Goal: Check status: Verify the current state of an ongoing process or item

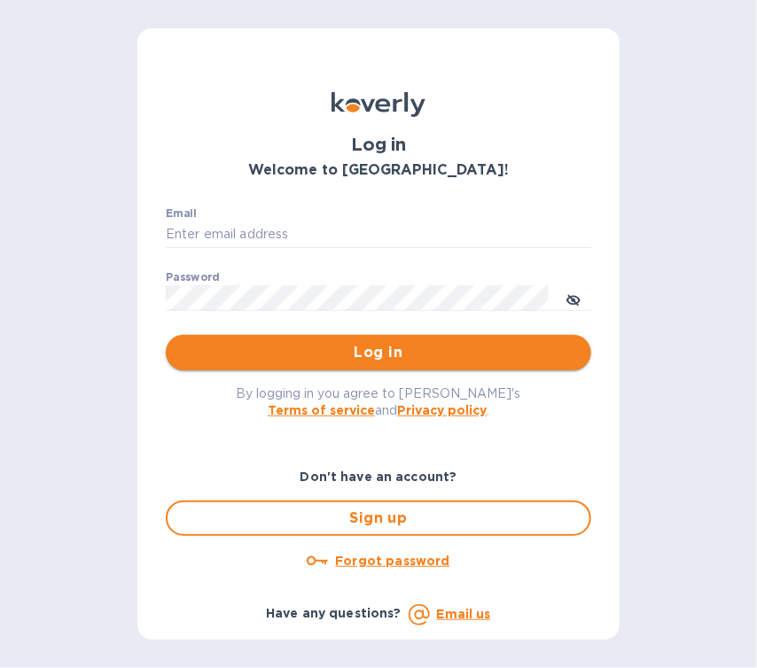
type input "[EMAIL_ADDRESS][DOMAIN_NAME]"
click at [383, 352] on span "Log in" at bounding box center [378, 352] width 397 height 21
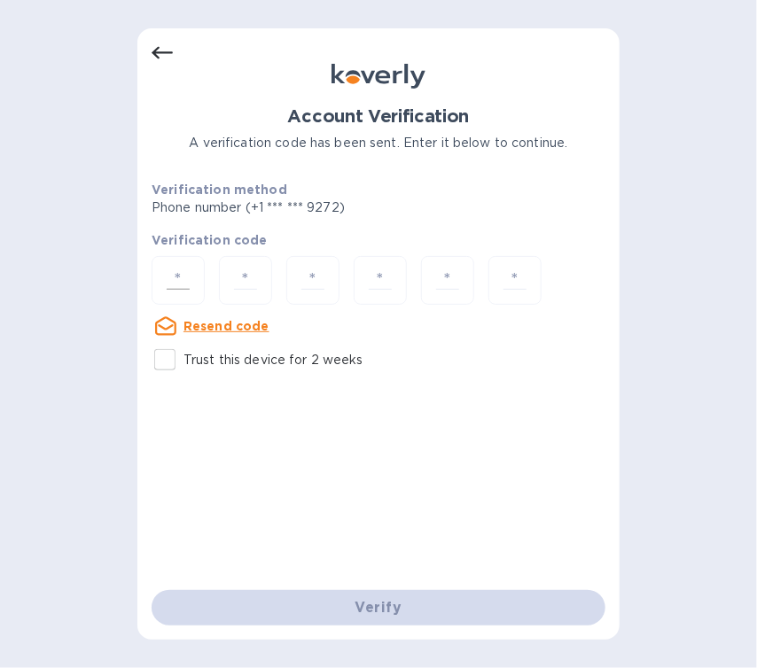
click at [183, 280] on input "number" at bounding box center [177, 280] width 37 height 33
type input "1"
type input "4"
type input "8"
type input "2"
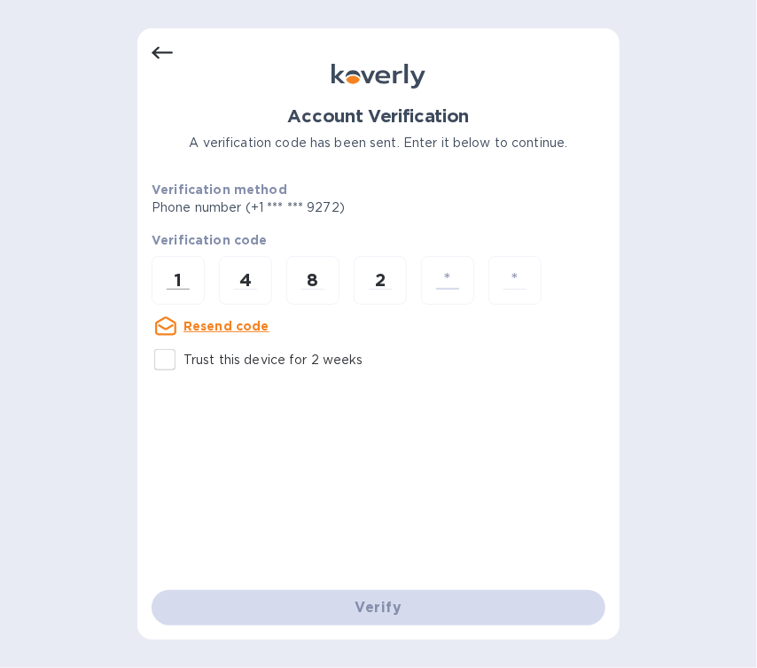
type input "0"
type input "2"
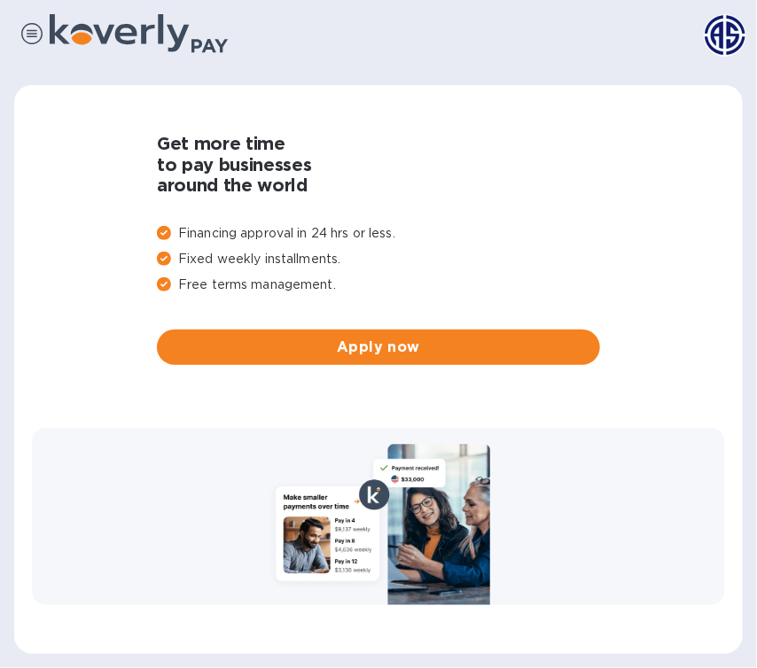
click at [35, 35] on img at bounding box center [31, 33] width 21 height 21
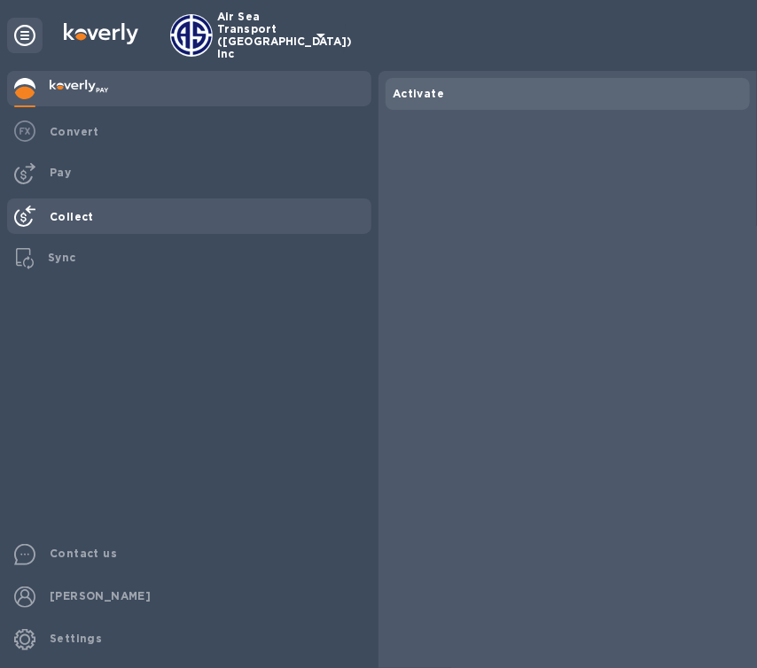
click at [102, 212] on div "Collect" at bounding box center [207, 216] width 329 height 33
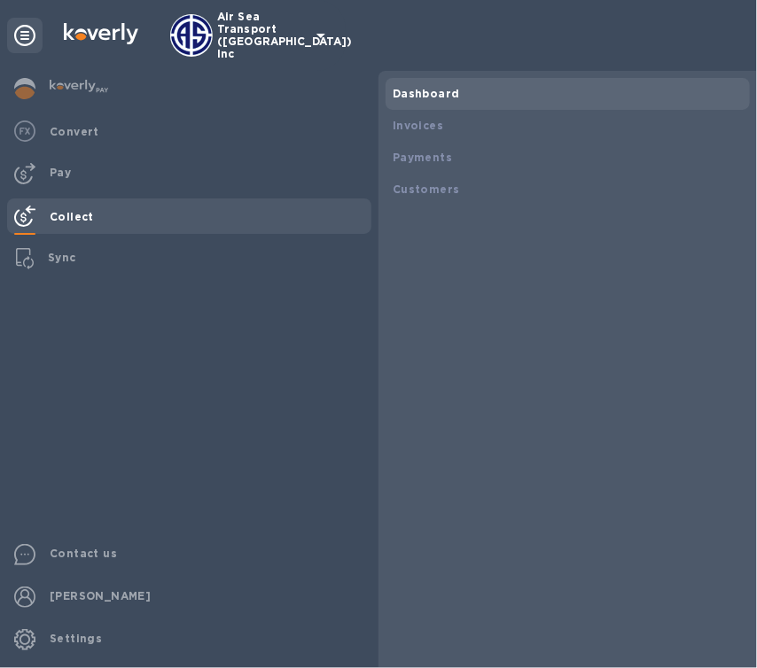
scroll to position [383, 728]
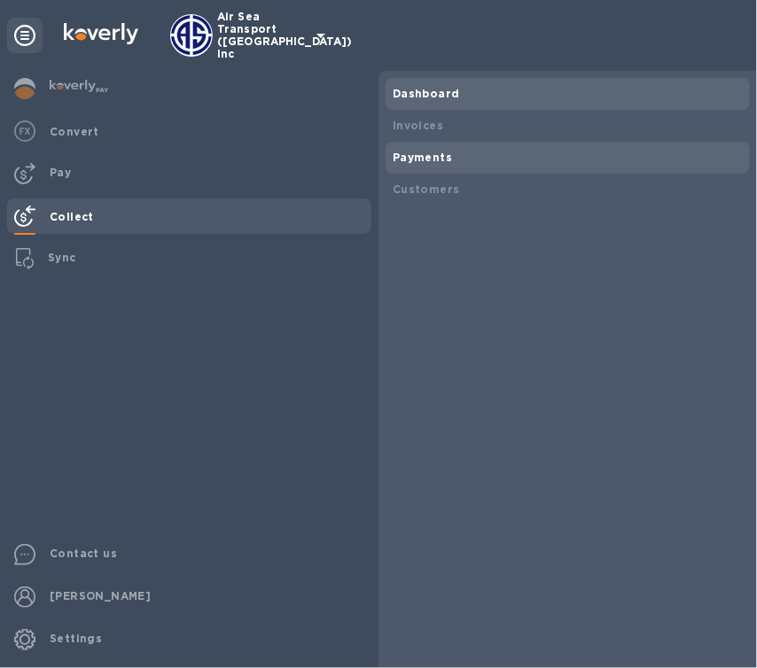
click at [454, 157] on div "Payments" at bounding box center [568, 158] width 350 height 18
